Goal: Task Accomplishment & Management: Complete application form

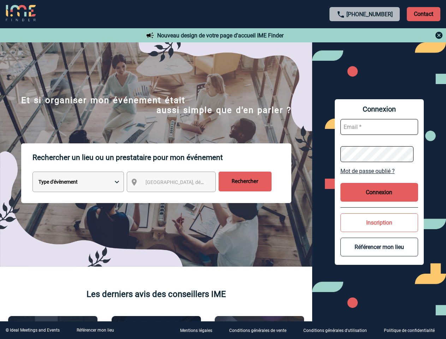
click at [223, 170] on p "Rechercher un lieu ou un prestataire pour mon événement" at bounding box center [162, 157] width 259 height 28
click at [424, 14] on p "Contact" at bounding box center [424, 14] width 34 height 14
click at [365, 35] on div at bounding box center [365, 35] width 157 height 8
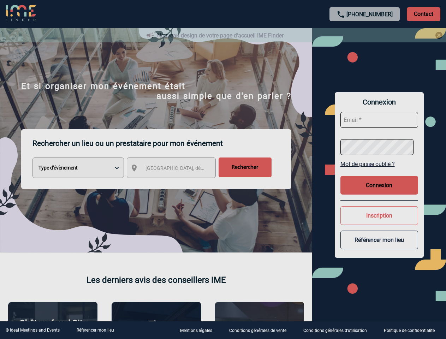
click at [178, 183] on div at bounding box center [223, 169] width 446 height 339
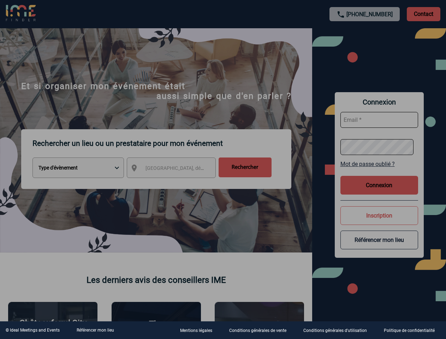
click at [379, 171] on div at bounding box center [223, 169] width 446 height 339
click at [379, 192] on div at bounding box center [223, 169] width 446 height 339
click at [379, 223] on div at bounding box center [223, 169] width 446 height 339
click at [379, 247] on div at bounding box center [223, 169] width 446 height 339
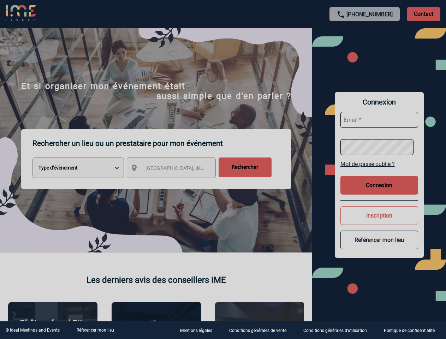
click at [95, 330] on link "Référencer mon lieu" at bounding box center [95, 330] width 37 height 5
